Goal: Task Accomplishment & Management: Manage account settings

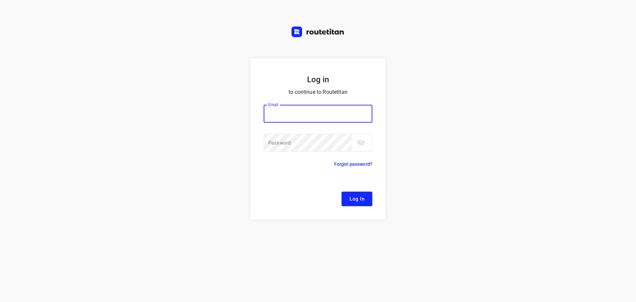
click at [298, 112] on input "email" at bounding box center [318, 114] width 109 height 18
type input "remco@fruitopjewerk.nl"
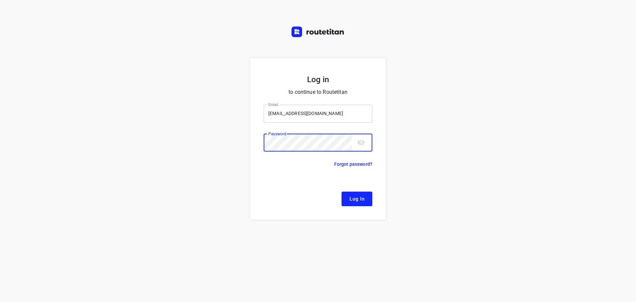
click at [341, 191] on button "Log In" at bounding box center [356, 198] width 31 height 15
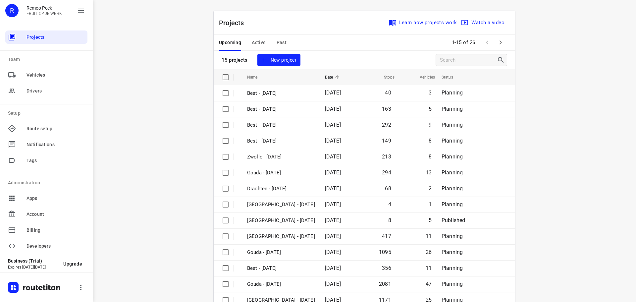
click at [263, 44] on div "Upcoming Active Past" at bounding box center [258, 43] width 78 height 16
click at [261, 41] on span "Active" at bounding box center [259, 42] width 14 height 8
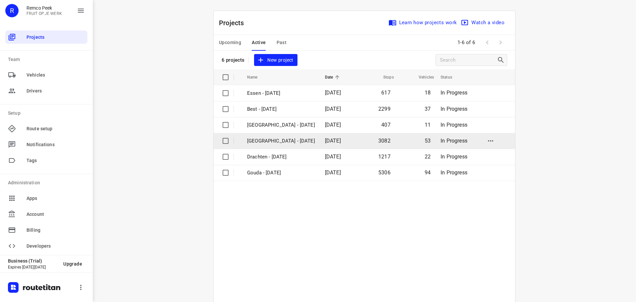
click at [275, 137] on p "Zwolle - Monday" at bounding box center [281, 141] width 68 height 8
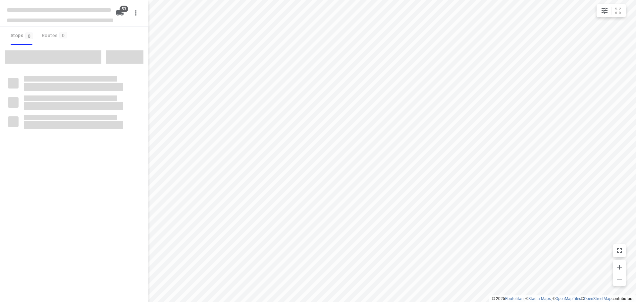
checkbox input "true"
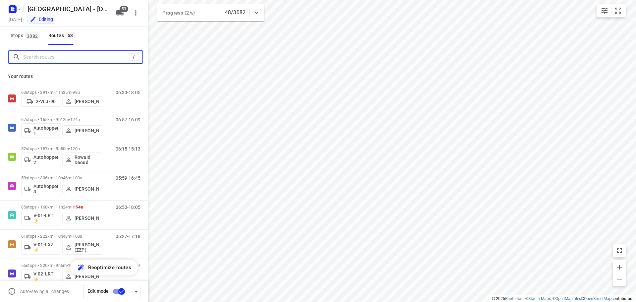
click at [66, 57] on input "Search routes" at bounding box center [76, 57] width 106 height 10
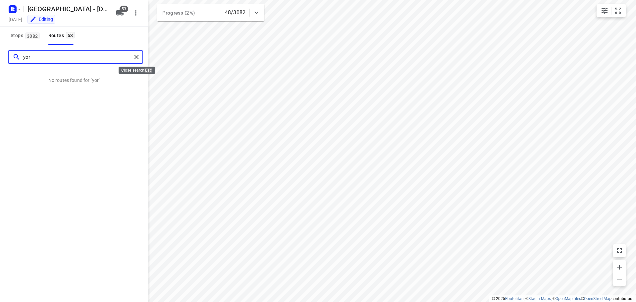
type input "yor"
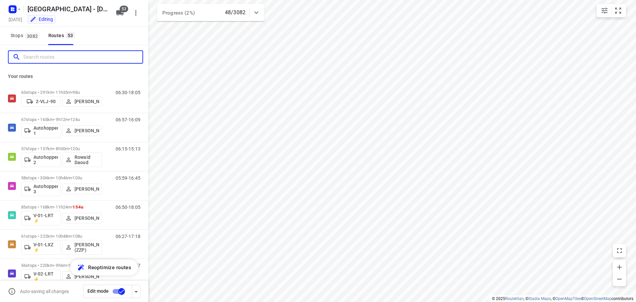
click at [71, 60] on input "Search routes" at bounding box center [82, 57] width 119 height 10
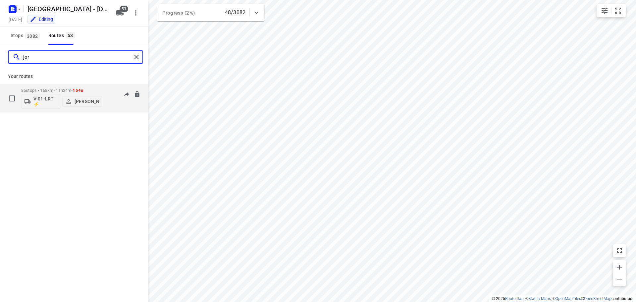
type input "jor"
click at [62, 89] on p "85 stops • 168km • 11h24m • 154u" at bounding box center [61, 90] width 81 height 5
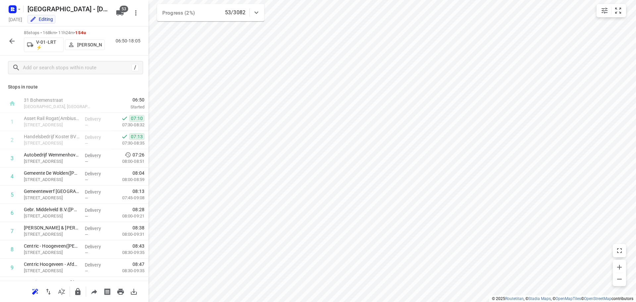
drag, startPoint x: 107, startPoint y: 88, endPoint x: 120, endPoint y: 88, distance: 13.3
click at [108, 88] on p "Stops in route" at bounding box center [74, 86] width 132 height 7
click at [114, 82] on div "Stops in route 31 Bohemenstraat Zwolle, Netherlands 06:50 Started 1 Asset Rail …" at bounding box center [74, 179] width 148 height 201
click at [120, 89] on p "Stops in route" at bounding box center [74, 86] width 132 height 7
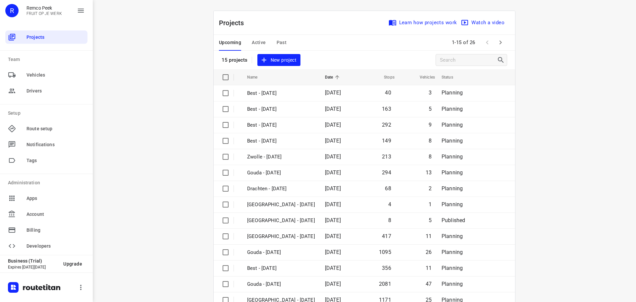
drag, startPoint x: 160, startPoint y: 96, endPoint x: 243, endPoint y: 67, distance: 88.0
click at [161, 96] on div "i © 2025 Routetitan , © Stadia Maps , © OpenMapTiles © OpenStreetMap contributo…" at bounding box center [364, 151] width 543 height 302
click at [259, 40] on span "Active" at bounding box center [259, 42] width 14 height 8
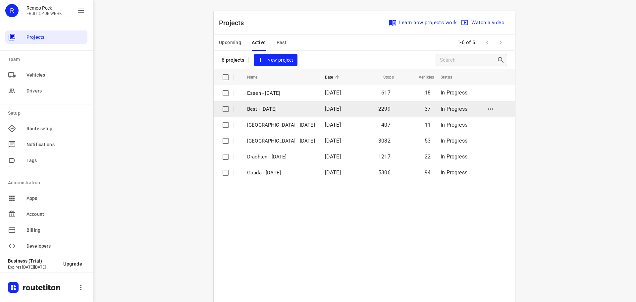
click at [275, 112] on p "Best - Monday" at bounding box center [281, 109] width 68 height 8
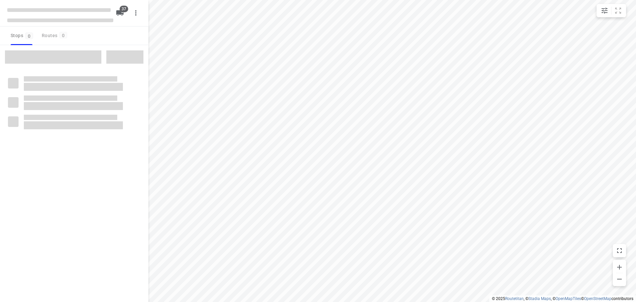
checkbox input "true"
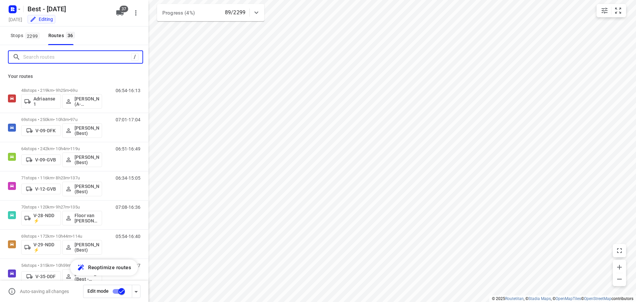
drag, startPoint x: 64, startPoint y: 58, endPoint x: 75, endPoint y: 45, distance: 17.0
click at [64, 58] on input "Search routes" at bounding box center [77, 57] width 108 height 10
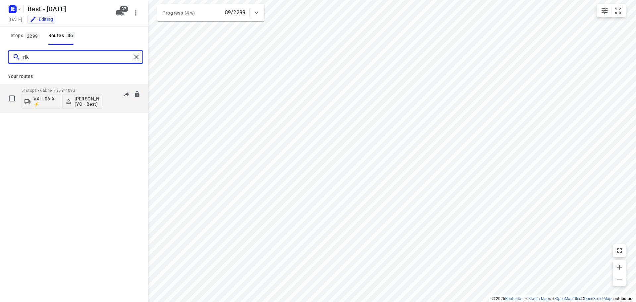
type input "rik"
click at [90, 92] on p "51 stops • 66km • 7h5m • 109u" at bounding box center [61, 90] width 81 height 5
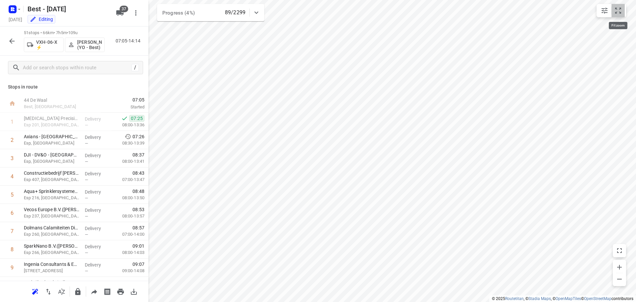
click at [624, 7] on button "small contained button group" at bounding box center [617, 10] width 13 height 13
click at [15, 42] on icon "button" at bounding box center [12, 41] width 8 height 8
click at [10, 41] on icon "button" at bounding box center [11, 40] width 5 height 5
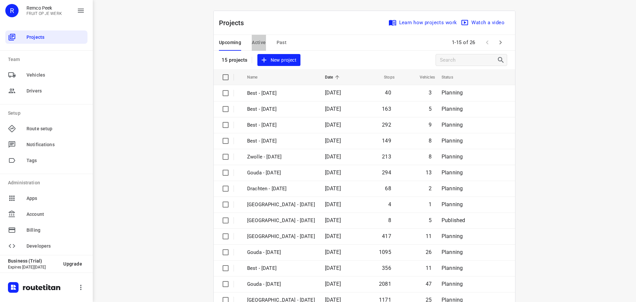
click at [258, 40] on span "Active" at bounding box center [259, 42] width 14 height 8
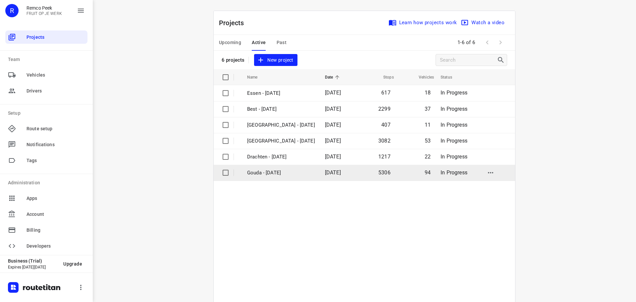
click at [271, 171] on p "Gouda - [DATE]" at bounding box center [281, 173] width 68 height 8
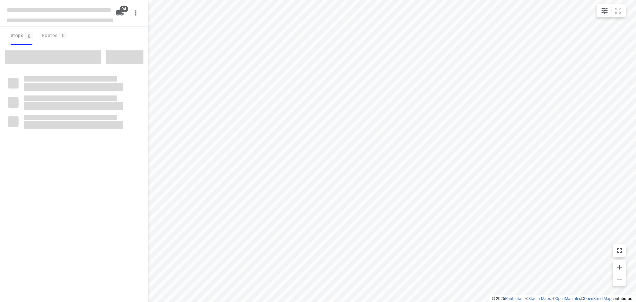
checkbox input "true"
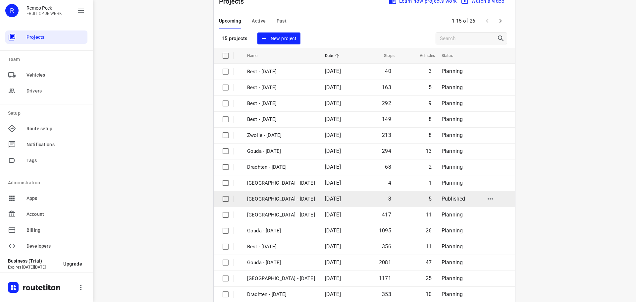
scroll to position [33, 0]
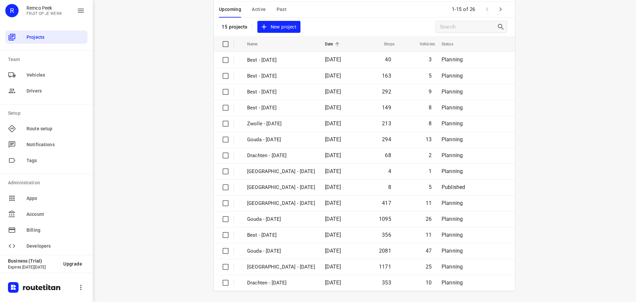
click at [500, 10] on icon "button" at bounding box center [500, 9] width 8 height 8
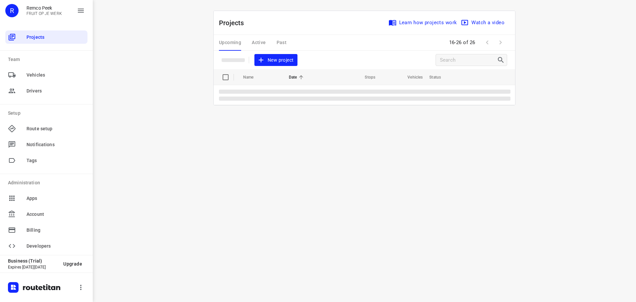
scroll to position [0, 0]
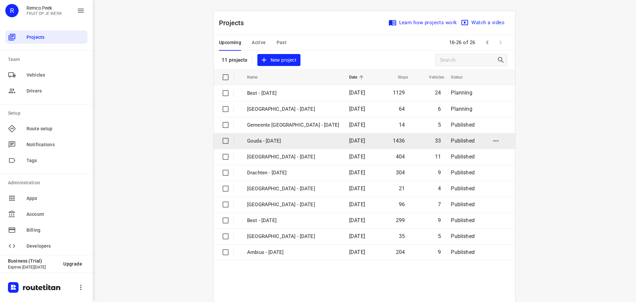
click at [279, 134] on td "Gouda - Tuesday" at bounding box center [291, 141] width 103 height 16
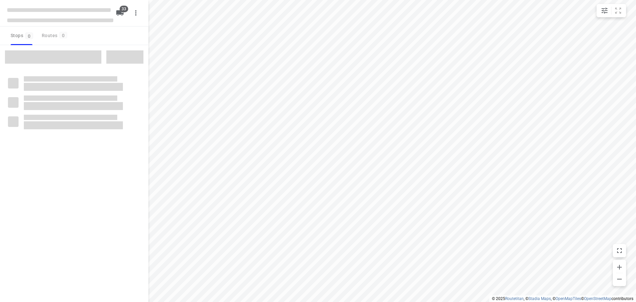
checkbox input "true"
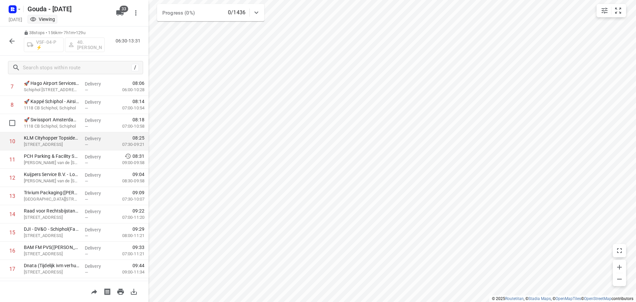
scroll to position [244, 0]
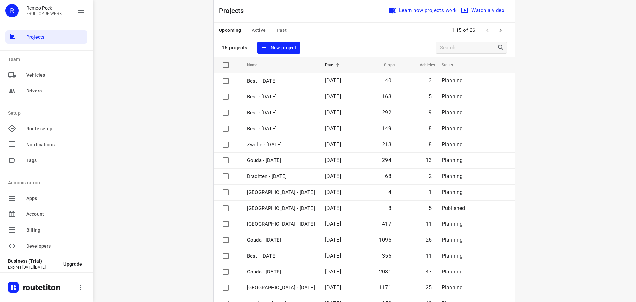
scroll to position [33, 0]
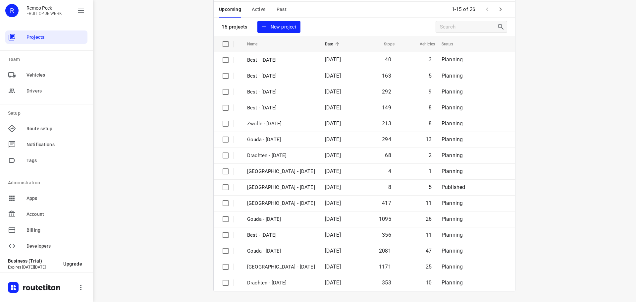
click at [499, 9] on icon "button" at bounding box center [500, 9] width 2 height 4
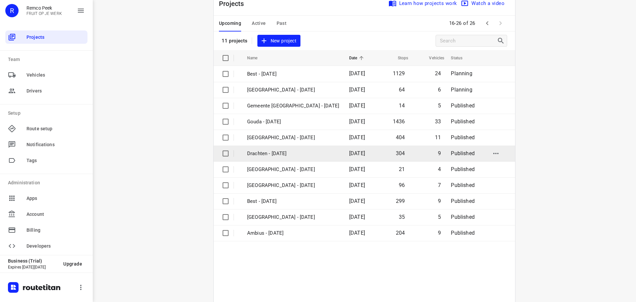
scroll to position [49, 0]
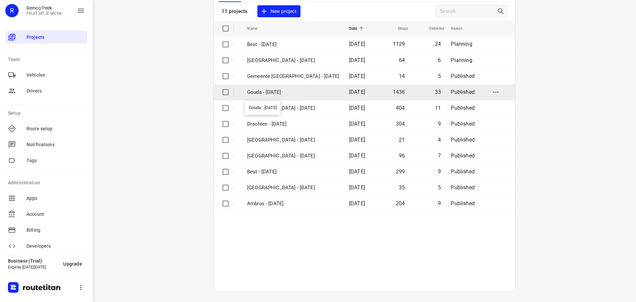
click at [276, 95] on p "Gouda - [DATE]" at bounding box center [293, 92] width 92 height 8
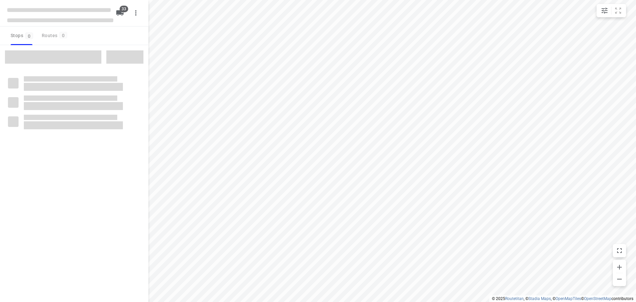
checkbox input "true"
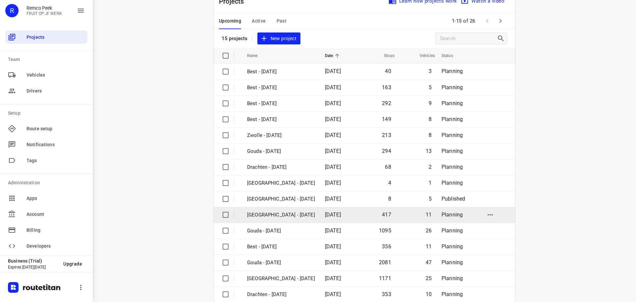
scroll to position [33, 0]
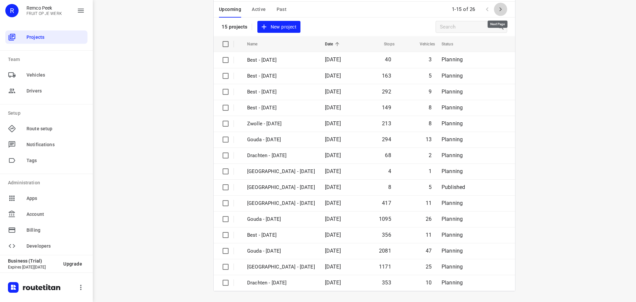
click at [502, 9] on icon "button" at bounding box center [500, 9] width 8 height 8
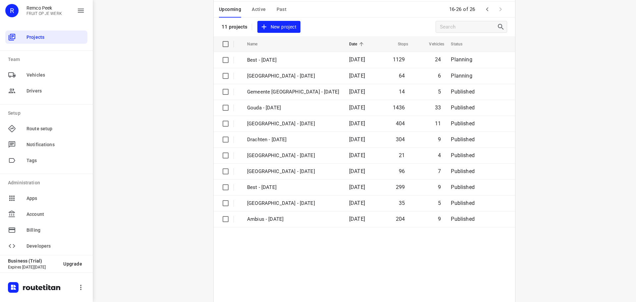
scroll to position [0, 0]
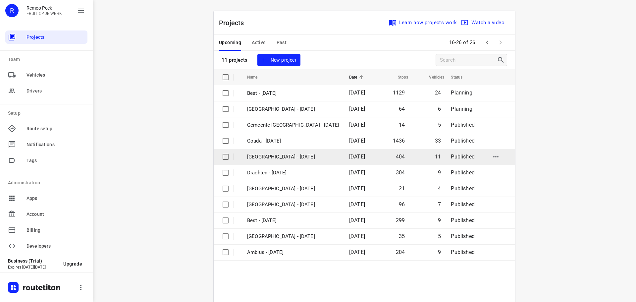
click at [286, 156] on p "Zwolle - Tuesday" at bounding box center [293, 157] width 92 height 8
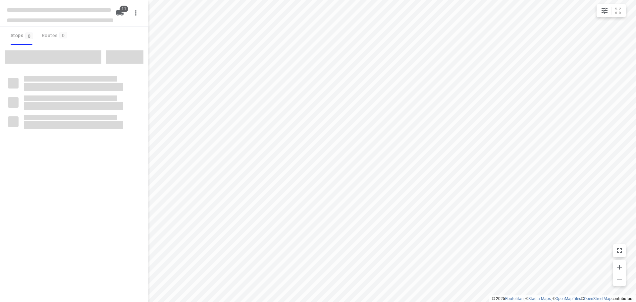
checkbox input "true"
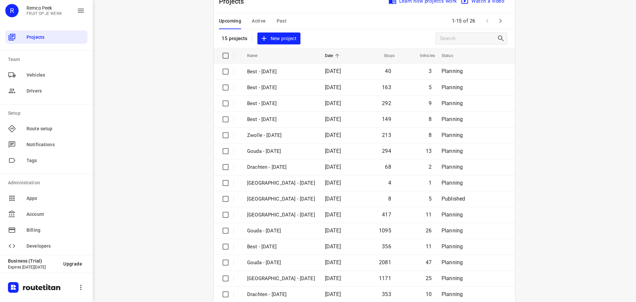
scroll to position [33, 0]
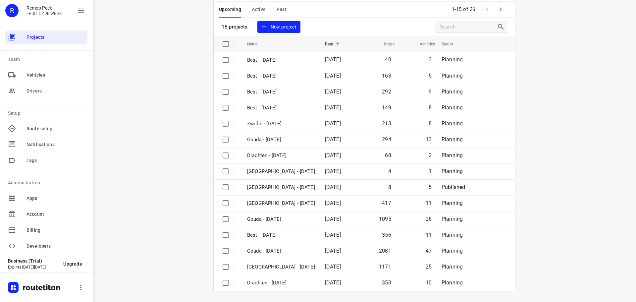
click at [497, 10] on icon "button" at bounding box center [500, 9] width 8 height 8
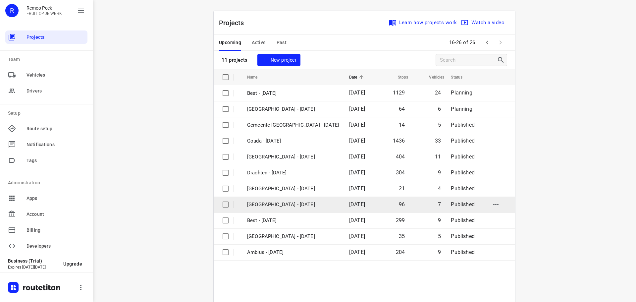
scroll to position [49, 0]
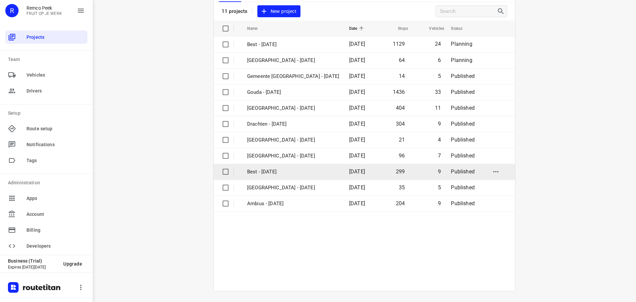
click at [272, 177] on td "Best - [DATE]" at bounding box center [291, 172] width 103 height 16
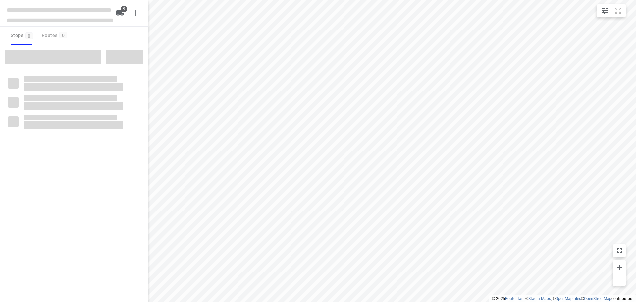
checkbox input "true"
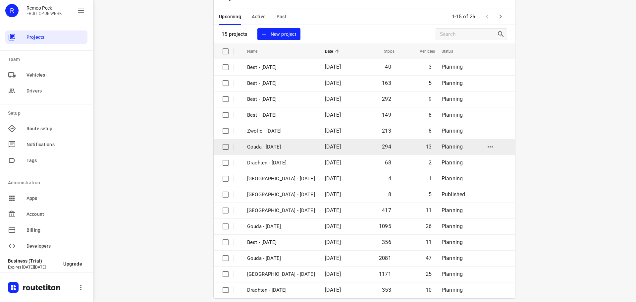
scroll to position [33, 0]
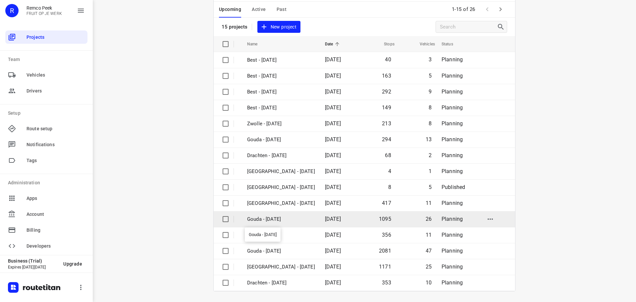
click at [276, 216] on p "Gouda - [DATE]" at bounding box center [281, 219] width 68 height 8
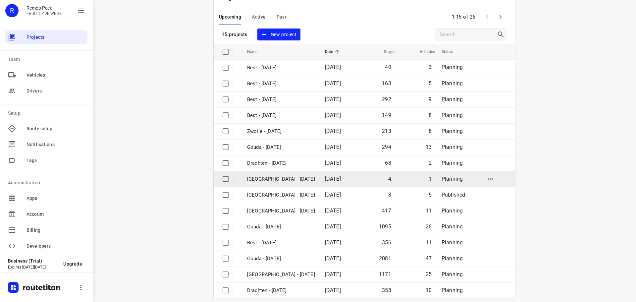
scroll to position [33, 0]
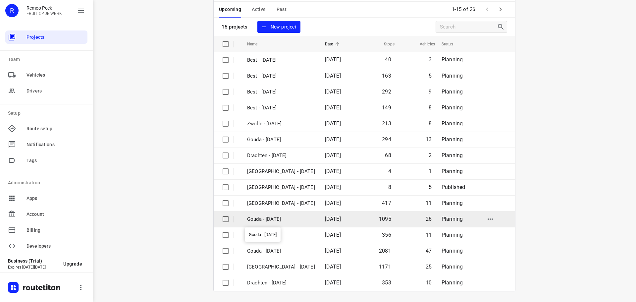
click at [282, 218] on p "Gouda - [DATE]" at bounding box center [281, 219] width 68 height 8
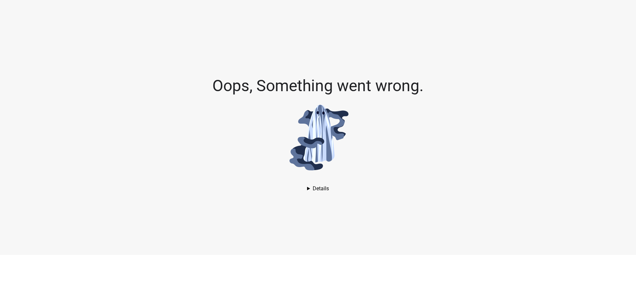
click at [321, 188] on details "AssertionError: Assertion failed. See [URL][DOMAIN_NAME] for details. in Unknow…" at bounding box center [318, 188] width 22 height 6
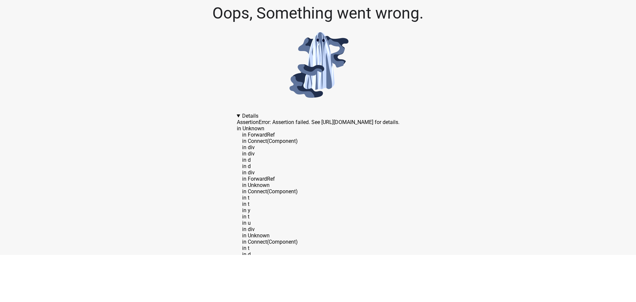
drag, startPoint x: 209, startPoint y: 114, endPoint x: 267, endPoint y: 260, distance: 156.7
click at [267, 255] on html "Oops, Something went wrong. AssertionError: Assertion failed. See [URL][DOMAIN_…" at bounding box center [318, 127] width 636 height 255
click at [292, 199] on details "AssertionError: Assertion failed. See [URL][DOMAIN_NAME] for details. in Unknow…" at bounding box center [318, 188] width 163 height 151
